Goal: Transaction & Acquisition: Obtain resource

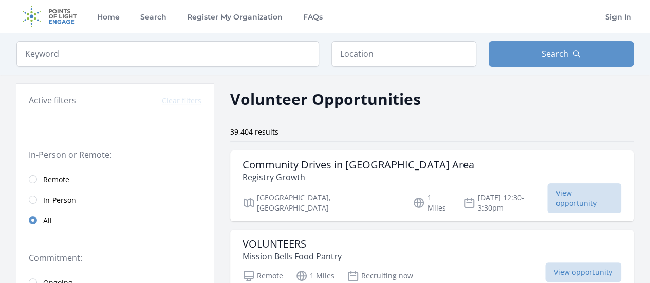
click at [61, 175] on span "Remote" at bounding box center [56, 180] width 26 height 10
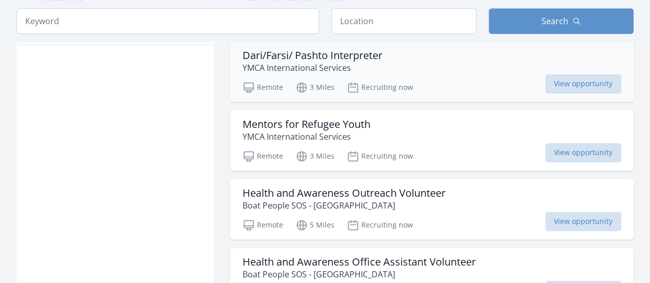
scroll to position [668, 0]
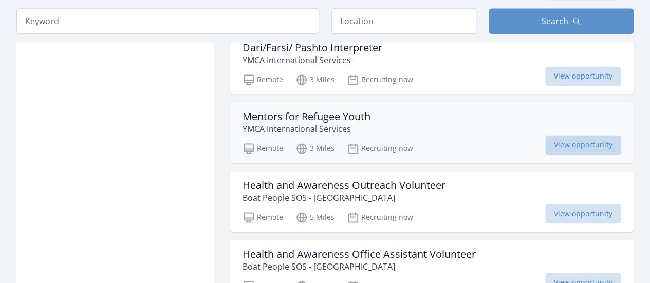
click at [578, 137] on span "View opportunity" at bounding box center [583, 145] width 76 height 20
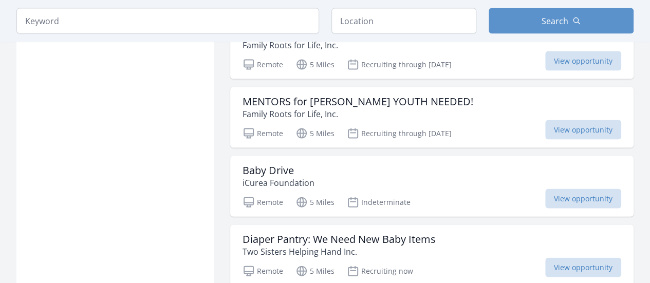
scroll to position [1027, 0]
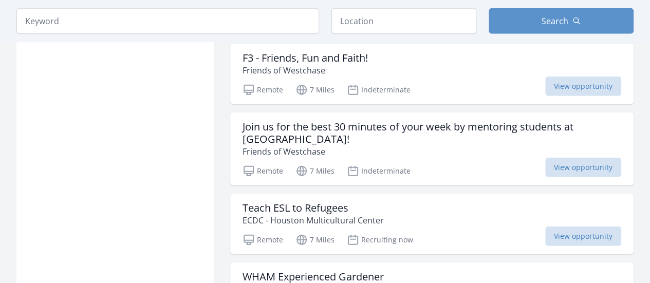
click at [421, 194] on div "Teach ESL to Refugees ECDC - Houston Multicultural Center Remote 7 Miles Recrui…" at bounding box center [431, 224] width 403 height 61
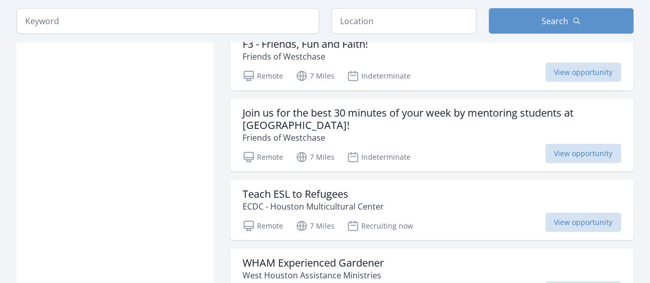
scroll to position [1360, 0]
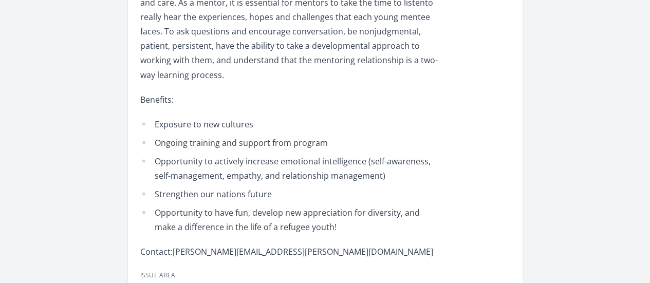
scroll to position [909, 0]
click at [0, 0] on div "Recruiting now In-Person Houston, TX" at bounding box center [0, 0] width 0 height 0
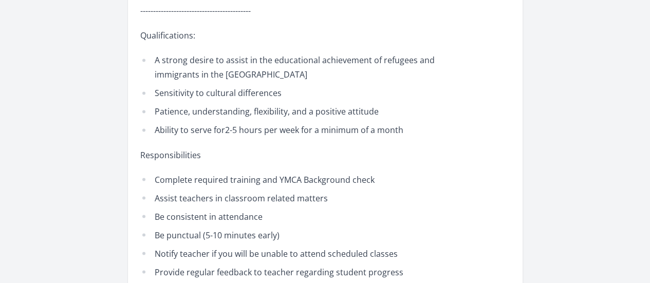
scroll to position [924, 0]
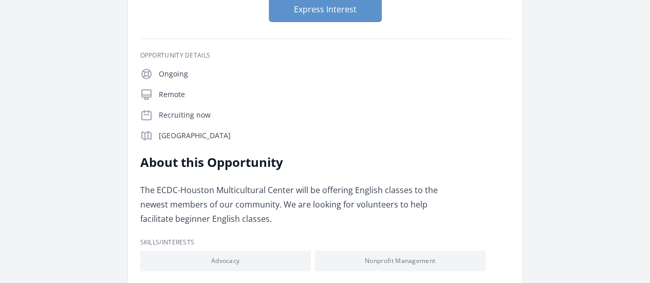
scroll to position [138, 0]
